Goal: Transaction & Acquisition: Purchase product/service

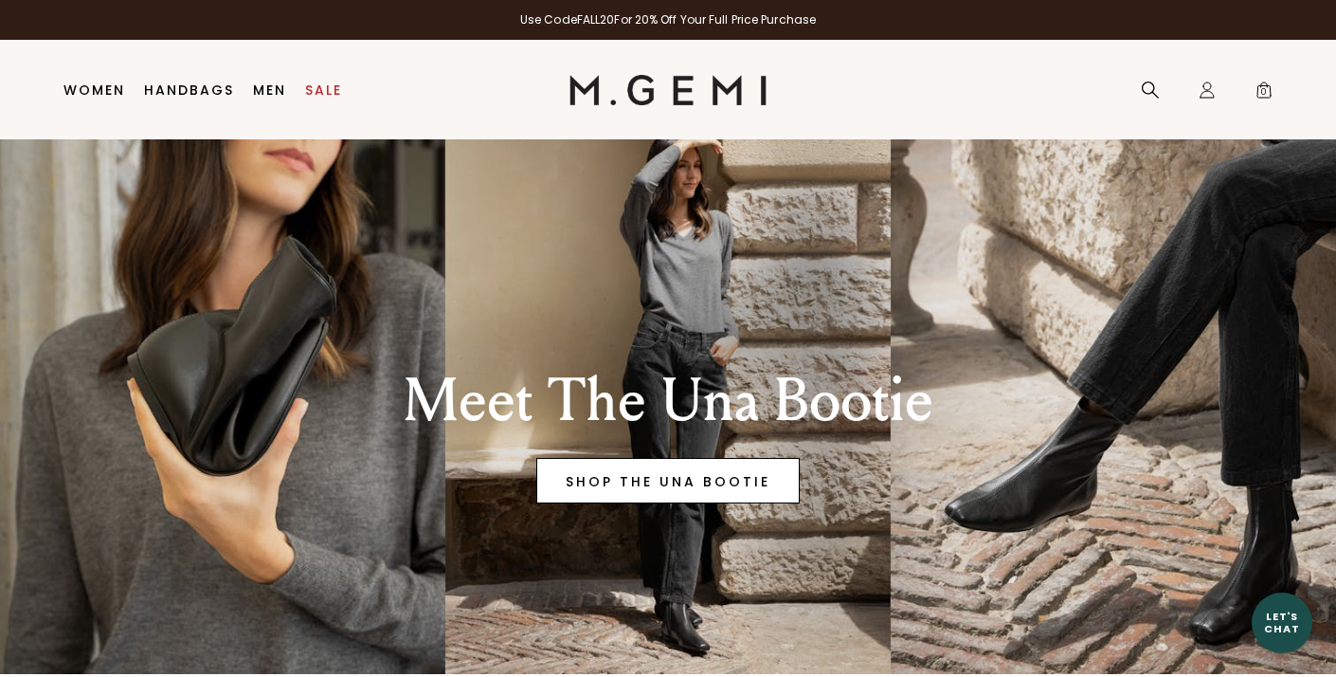
click at [745, 476] on link "SHOP THE UNA BOOTIE" at bounding box center [667, 480] width 263 height 45
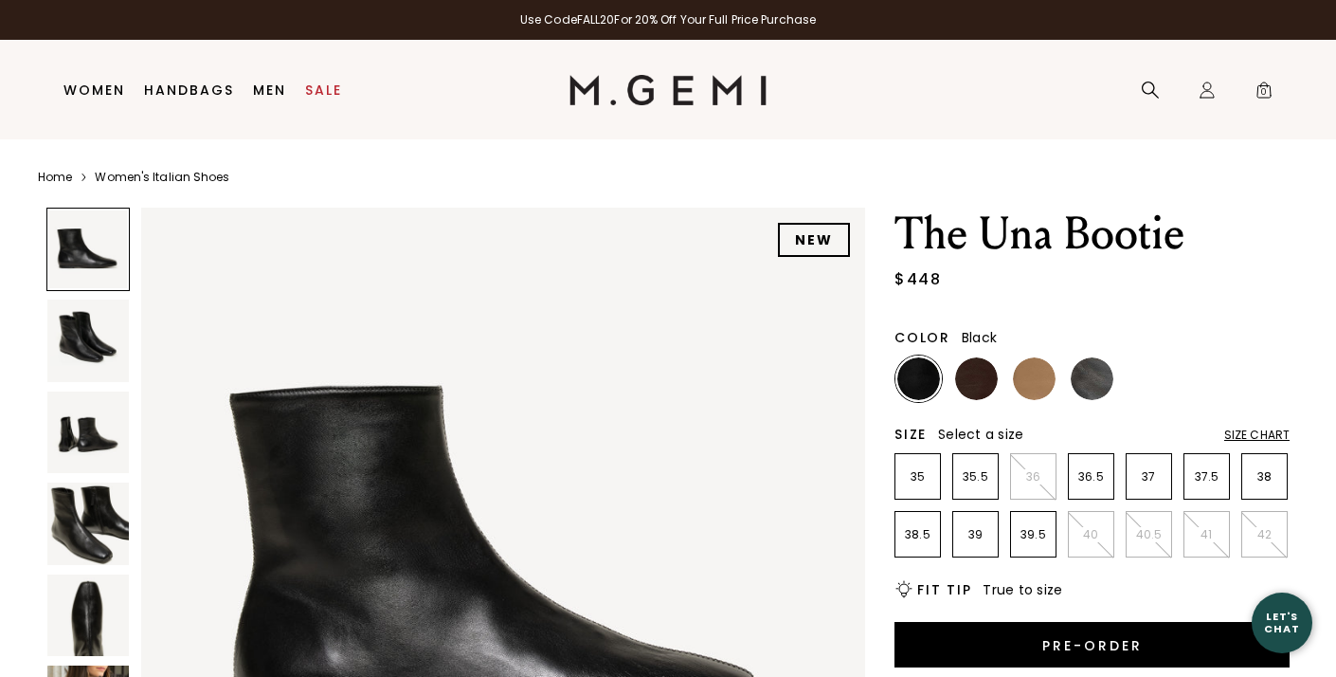
scroll to position [47, 0]
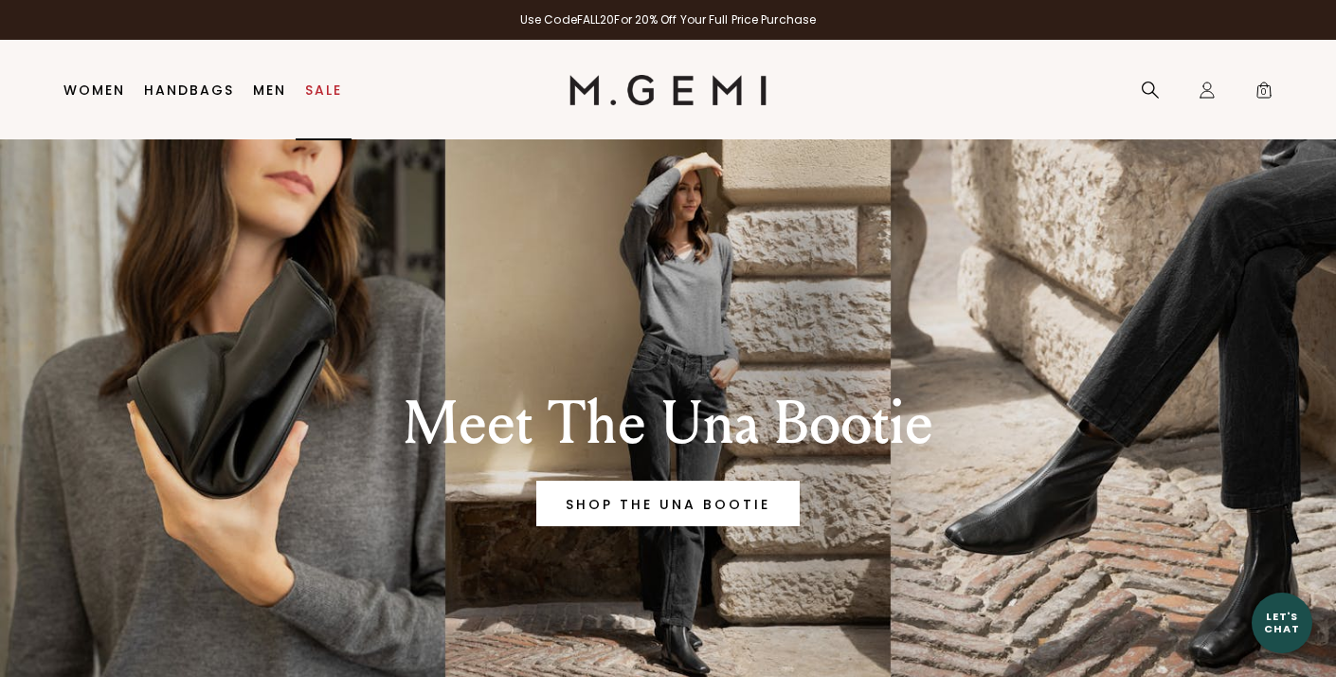
click at [327, 88] on link "Sale" at bounding box center [323, 89] width 37 height 15
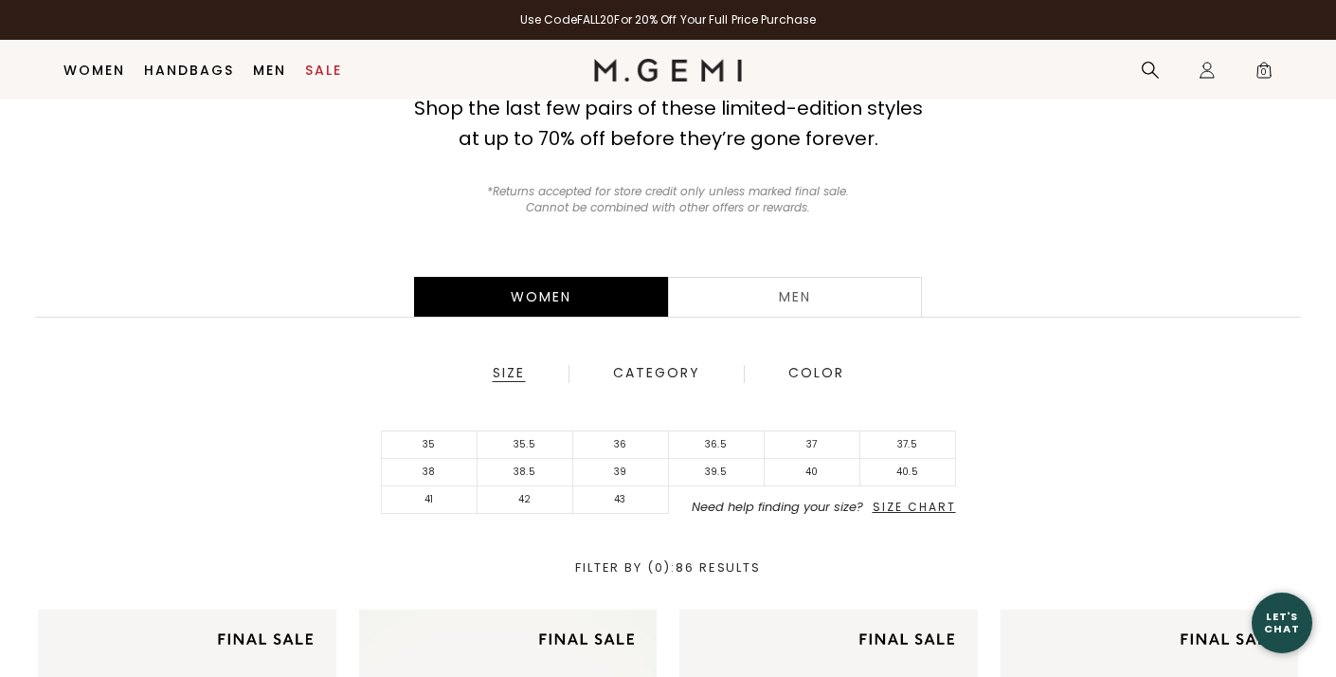
click at [516, 376] on div "Size" at bounding box center [509, 373] width 34 height 17
click at [920, 503] on span "Size Chart" at bounding box center [914, 507] width 83 height 16
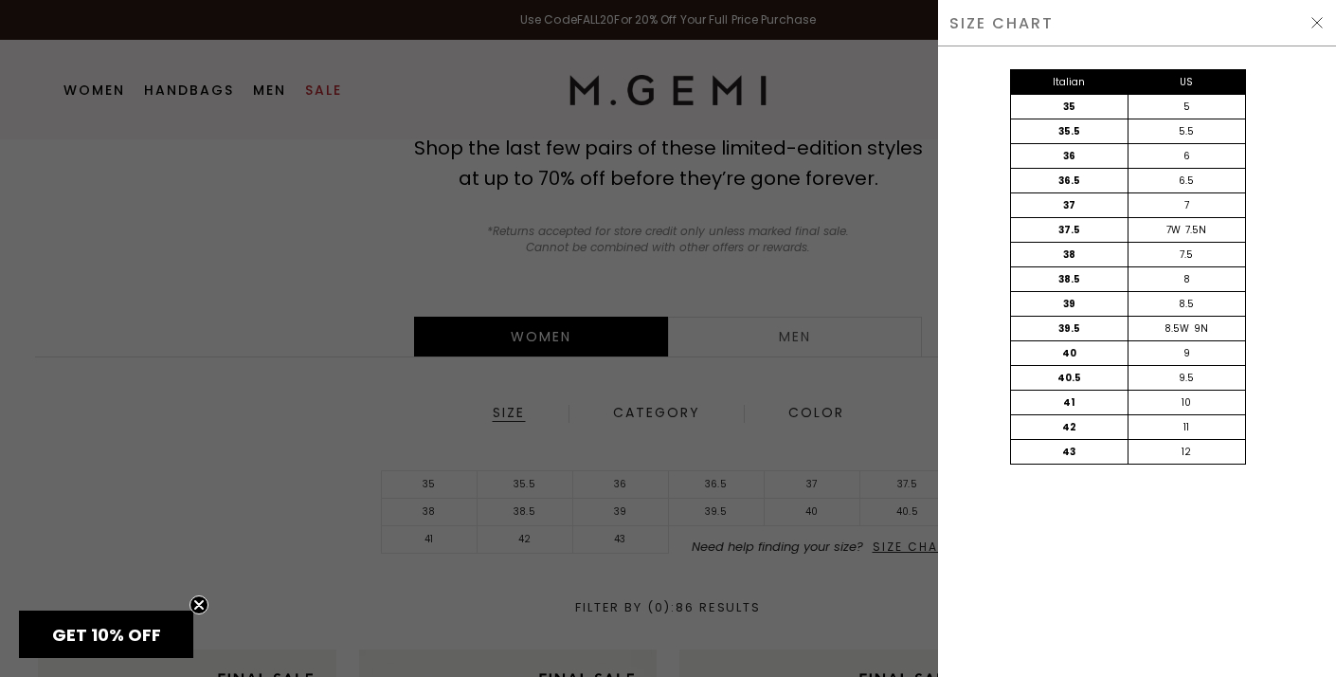
click at [1310, 17] on img at bounding box center [1317, 22] width 15 height 15
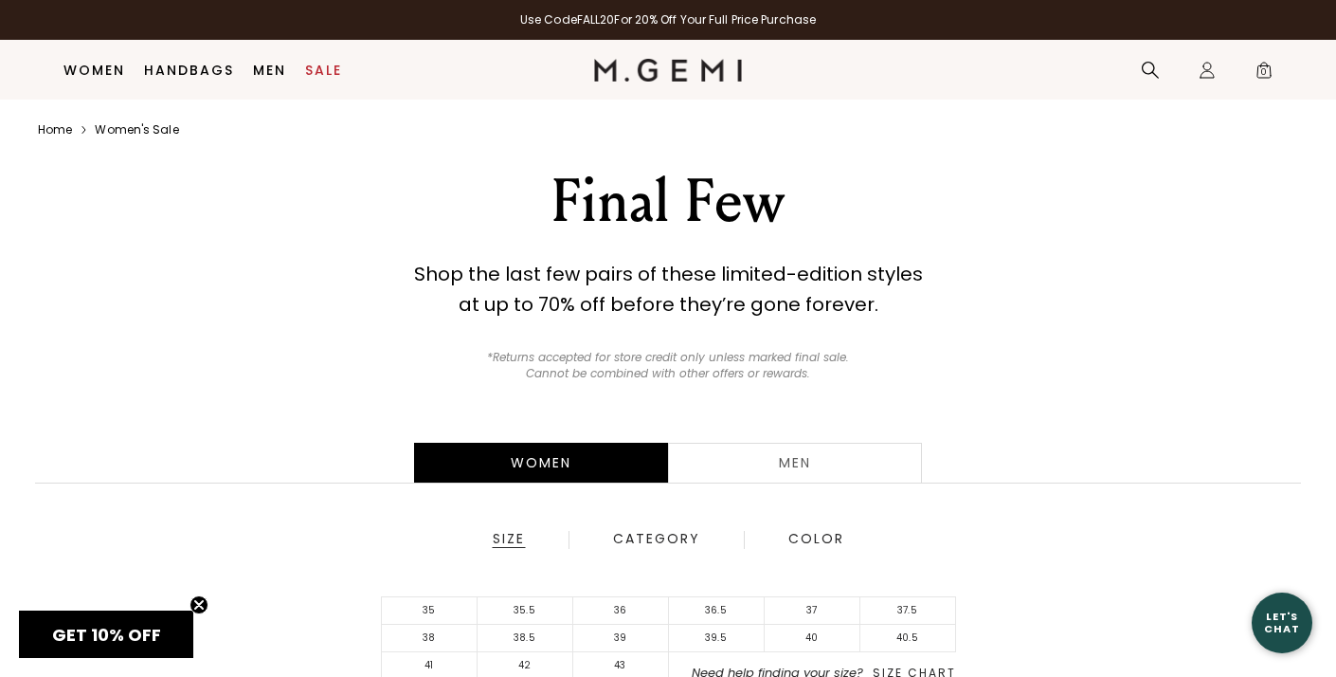
scroll to position [126, 0]
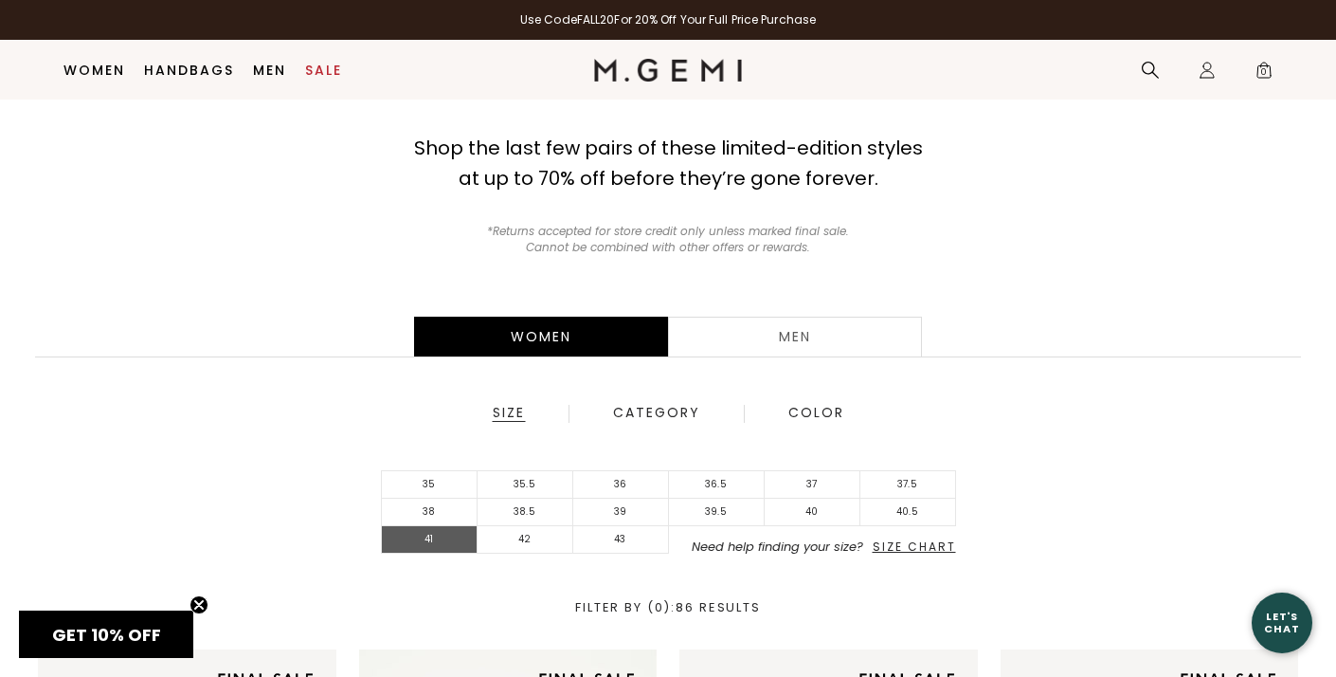
click at [438, 535] on li "41" at bounding box center [430, 539] width 96 height 27
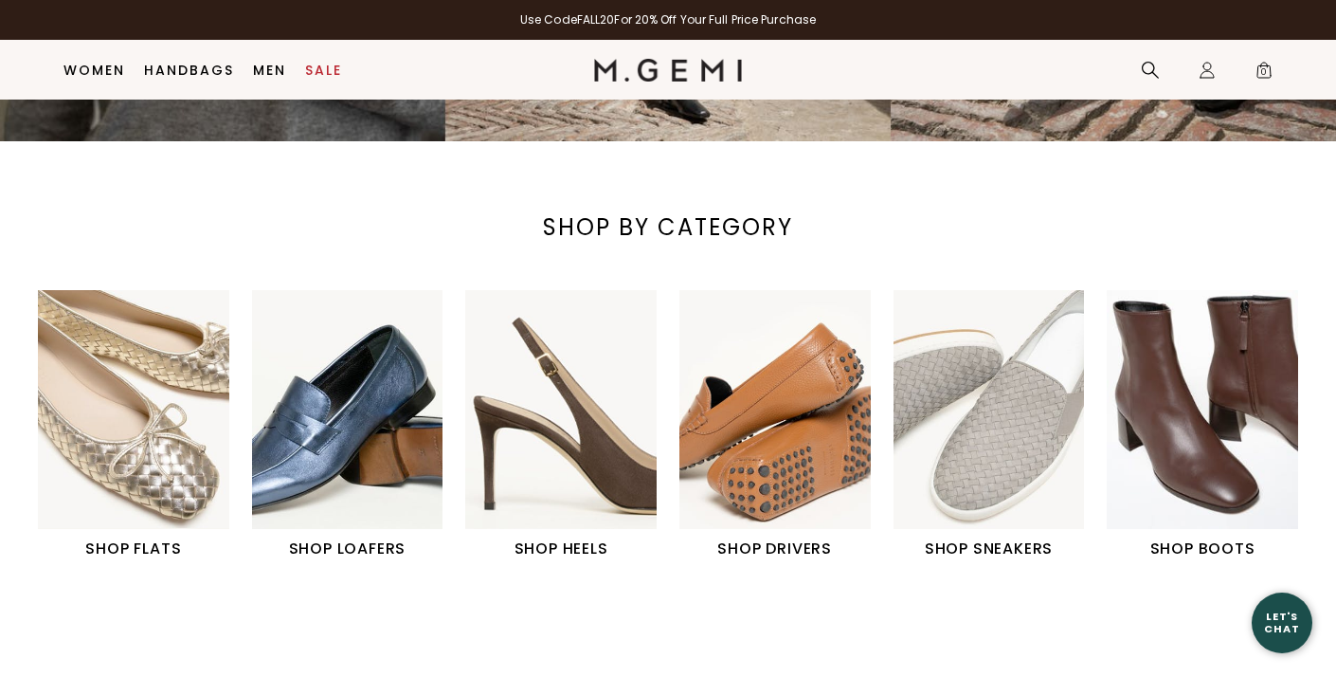
scroll to position [518, 0]
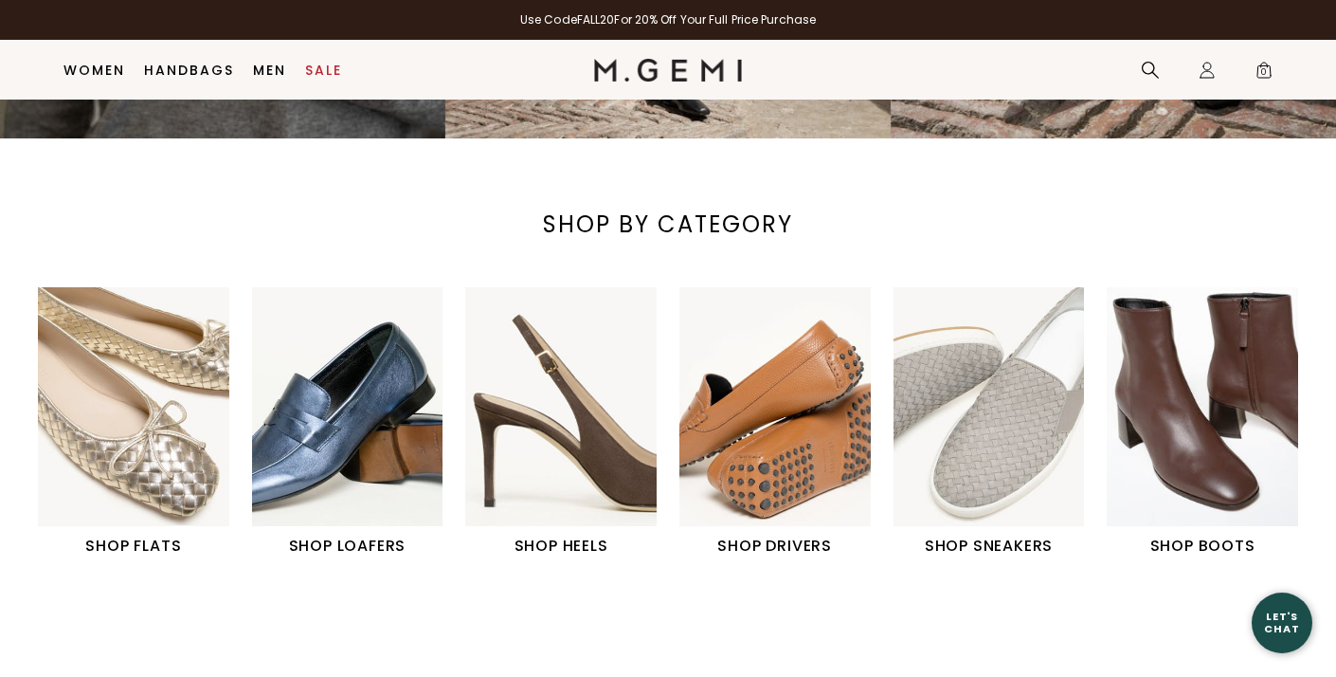
click at [1193, 394] on img "6 / 6" at bounding box center [1202, 406] width 191 height 239
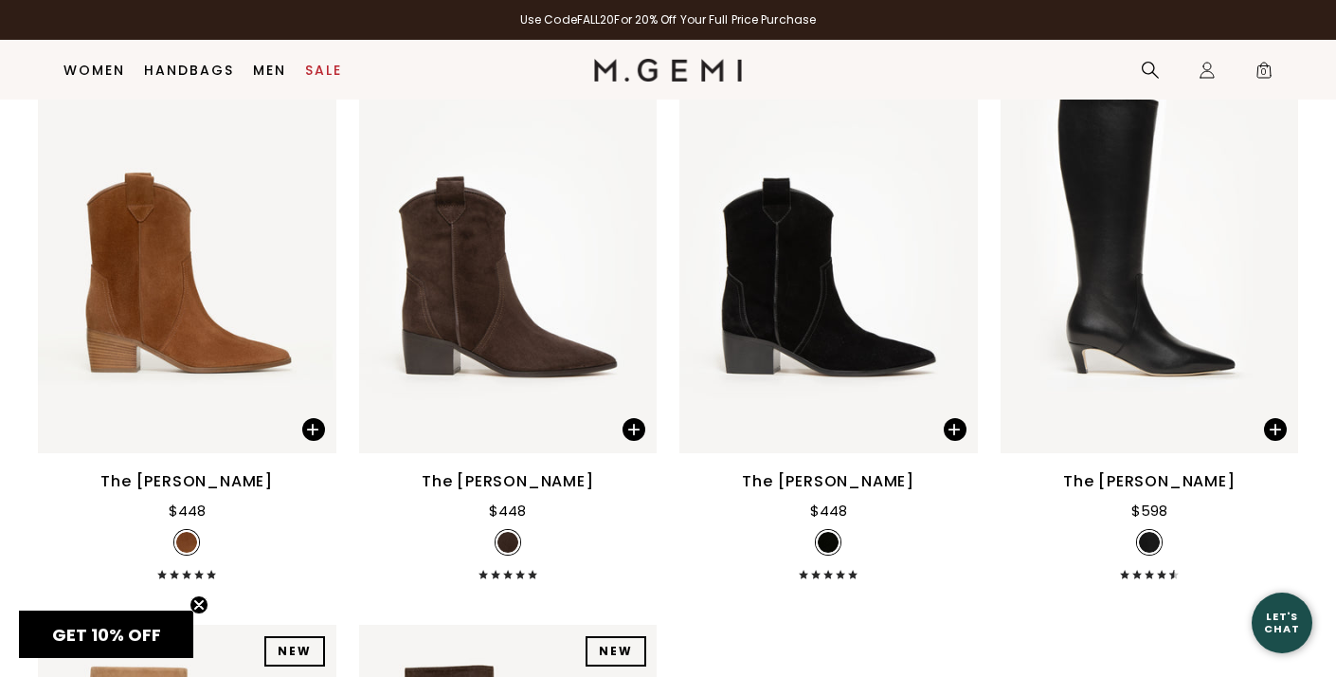
scroll to position [1947, 0]
